Goal: Book appointment/travel/reservation

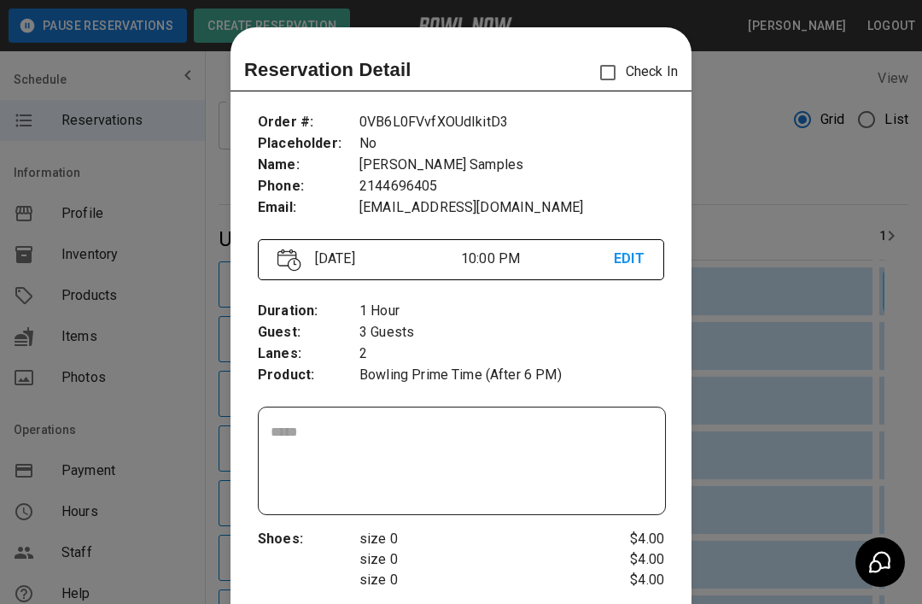
scroll to position [139, 0]
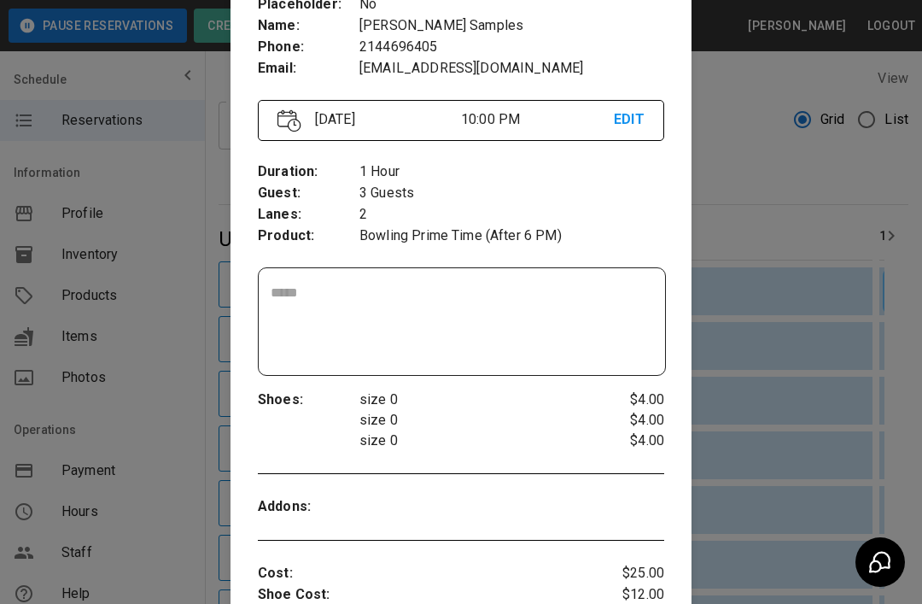
click at [800, 292] on div at bounding box center [461, 302] width 922 height 604
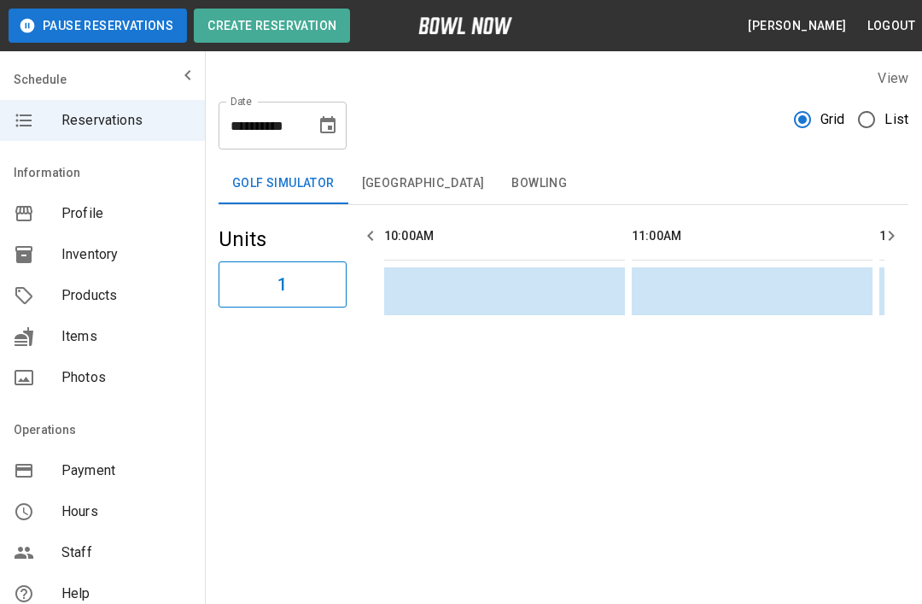
click at [509, 196] on button "Bowling" at bounding box center [539, 183] width 83 height 41
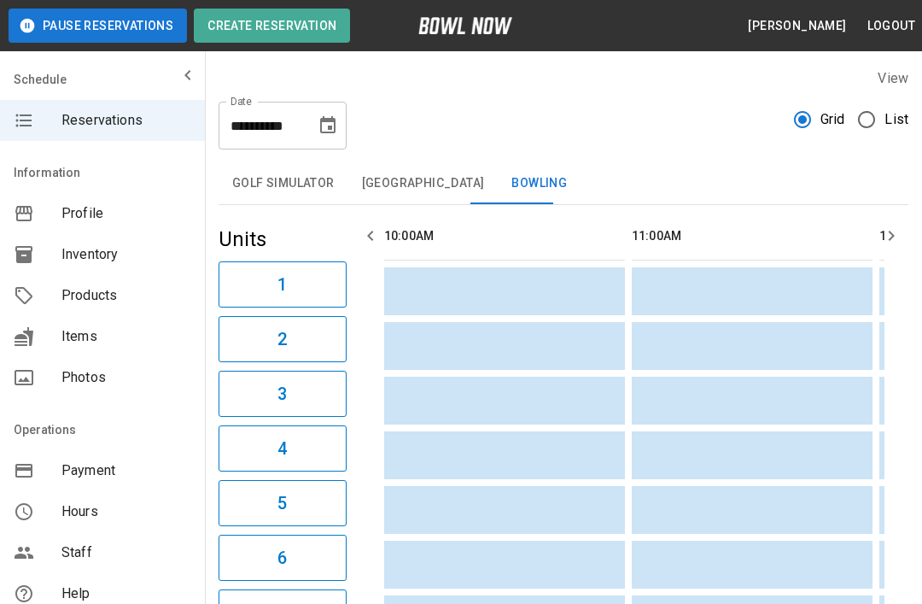
click at [373, 228] on icon "button" at bounding box center [370, 235] width 20 height 20
click at [261, 119] on input "**********" at bounding box center [261, 126] width 85 height 48
click at [337, 120] on icon "Choose date, selected date is Aug 14, 2025" at bounding box center [328, 125] width 20 height 20
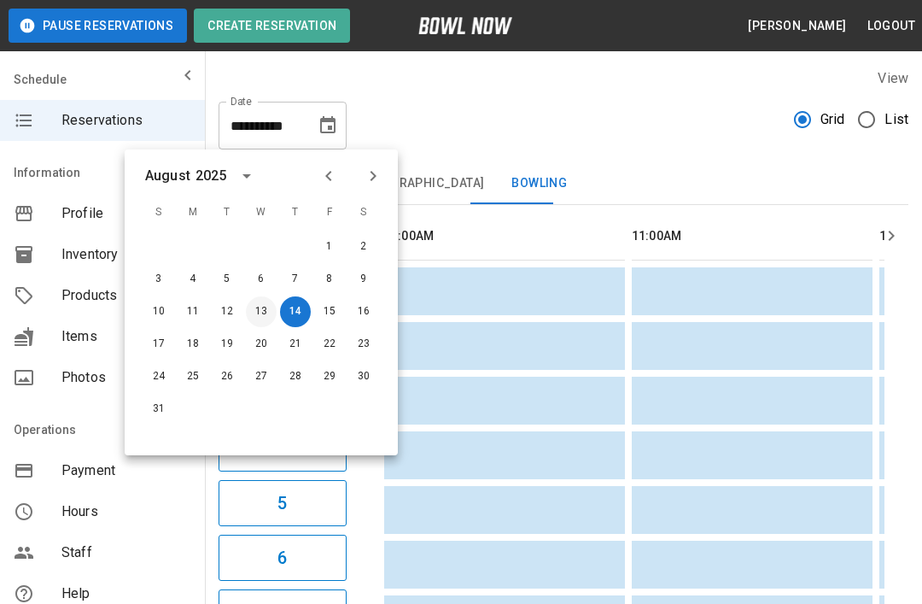
click at [259, 312] on button "13" at bounding box center [261, 311] width 31 height 31
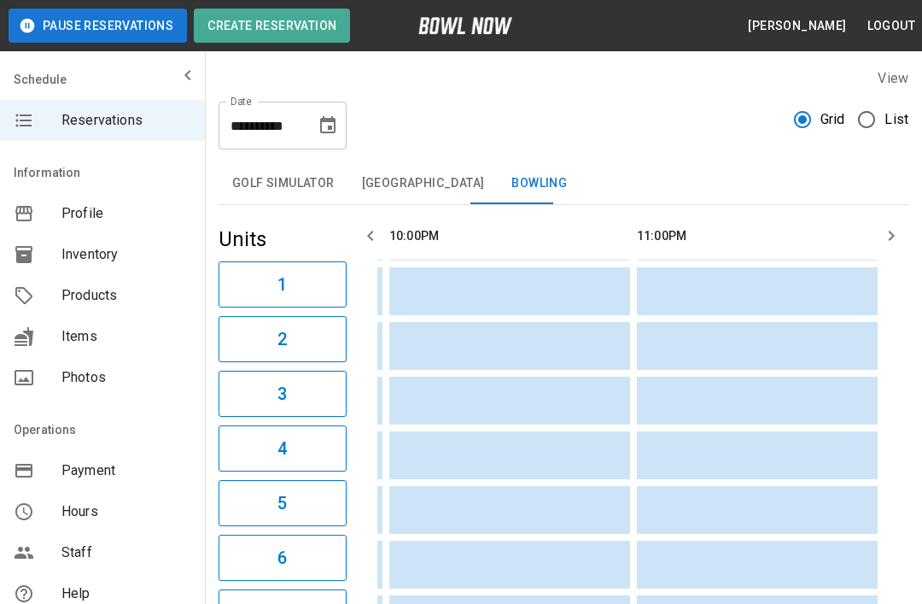
click at [887, 236] on icon "button" at bounding box center [891, 235] width 20 height 20
click at [896, 232] on icon "button" at bounding box center [891, 235] width 20 height 20
click at [337, 126] on icon "Choose date, selected date is Aug 13, 2025" at bounding box center [328, 125] width 20 height 20
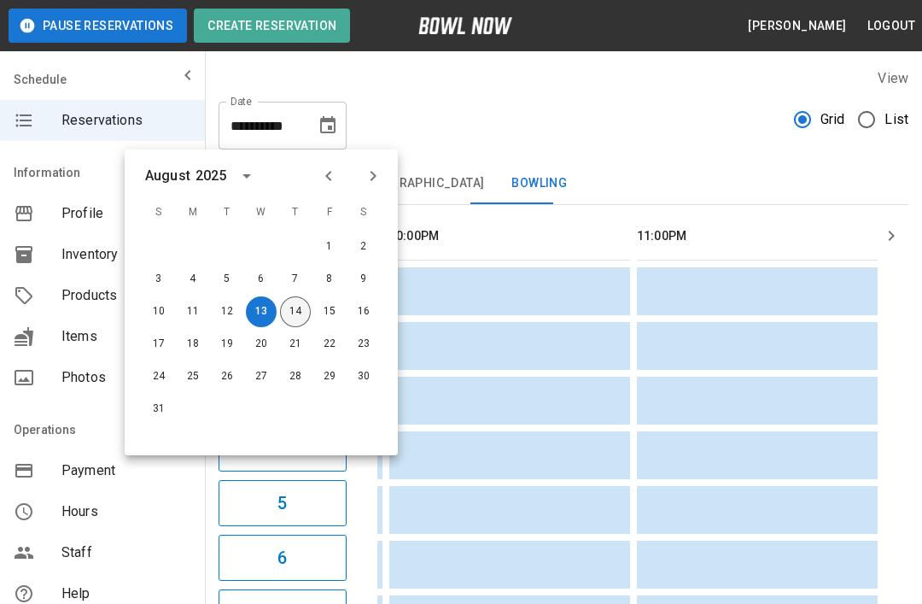
click at [296, 307] on button "14" at bounding box center [295, 311] width 31 height 31
type input "**********"
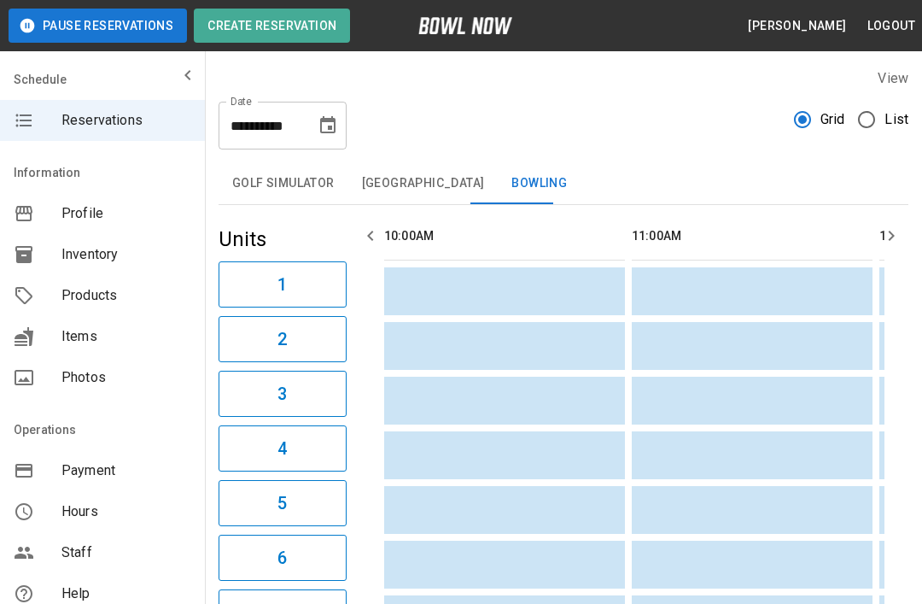
click at [365, 230] on icon "button" at bounding box center [370, 235] width 20 height 20
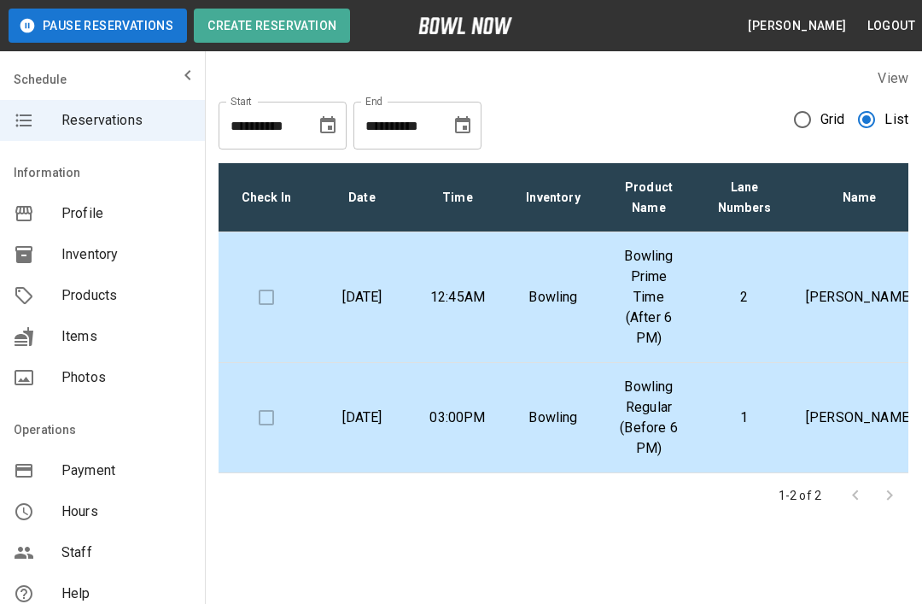
click at [327, 127] on icon "Choose date, selected date is Aug 14, 2025" at bounding box center [328, 125] width 20 height 20
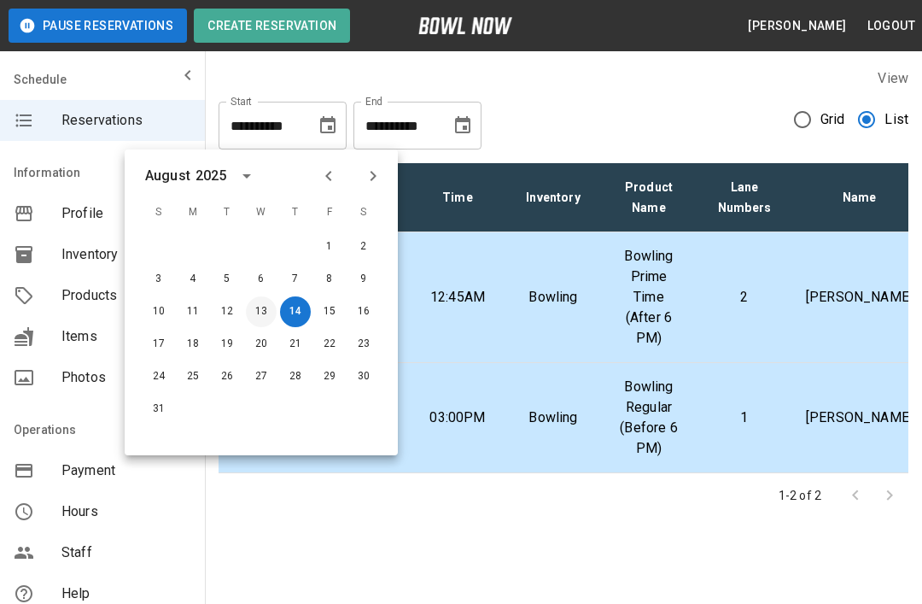
click at [261, 315] on button "13" at bounding box center [261, 311] width 31 height 31
type input "**********"
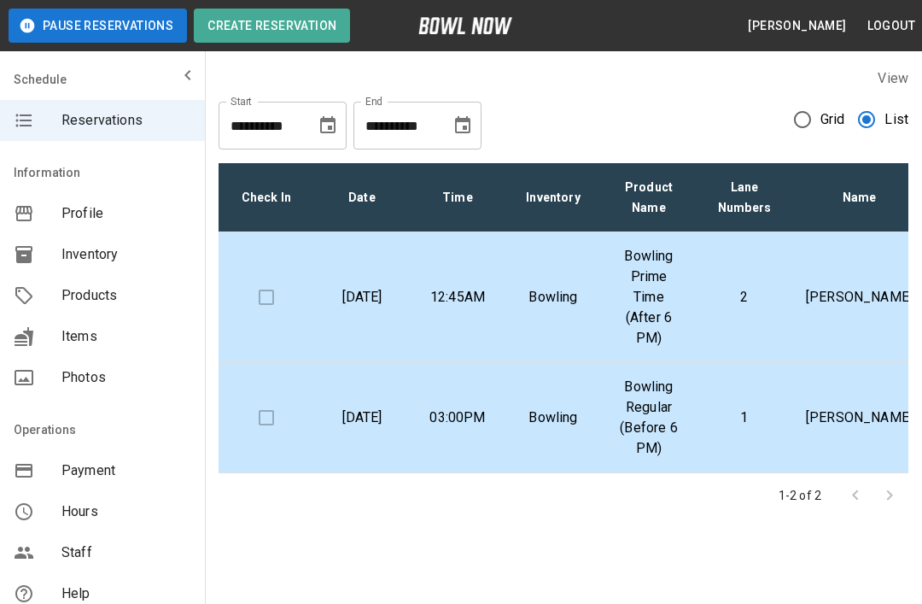
click at [527, 304] on p "Bowling" at bounding box center [553, 297] width 68 height 20
